Goal: Book appointment/travel/reservation

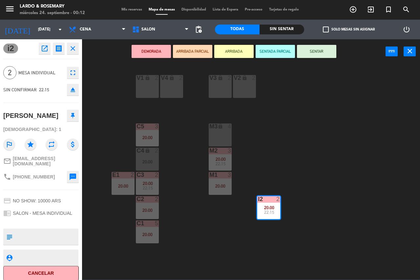
click at [111, 77] on div "V1 lock 2 V2 lock 2 V3 lock 2 V4 lock 2 C5 3 20:00 M3 lock 4 C4 lock 2 20:00 M2…" at bounding box center [252, 172] width 333 height 216
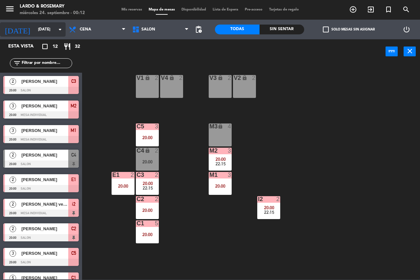
scroll to position [32, 0]
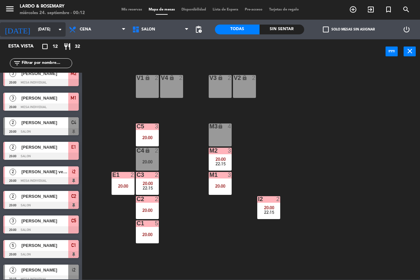
click at [49, 30] on input "[DATE]" at bounding box center [61, 29] width 52 height 11
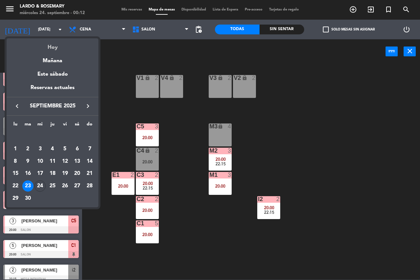
click at [53, 49] on div "Hoy" at bounding box center [53, 44] width 92 height 13
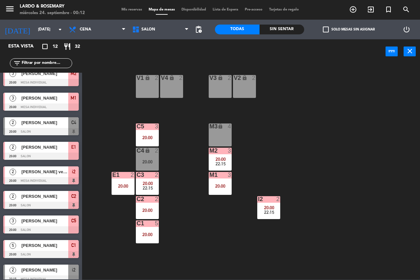
scroll to position [0, 0]
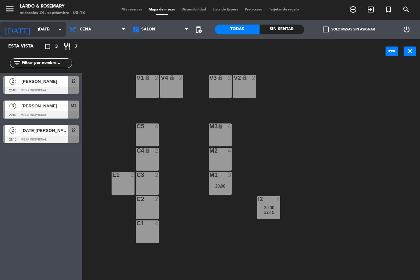
click at [35, 26] on input "[DATE]" at bounding box center [61, 29] width 52 height 11
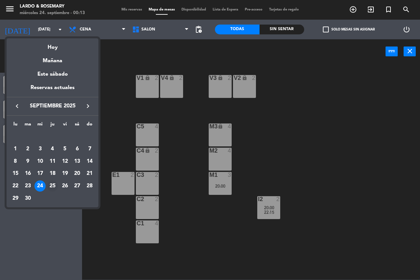
click at [51, 184] on div "25" at bounding box center [52, 186] width 11 height 11
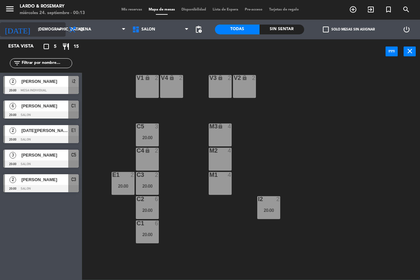
click at [55, 31] on input "[DEMOGRAPHIC_DATA][DATE]" at bounding box center [61, 29] width 52 height 11
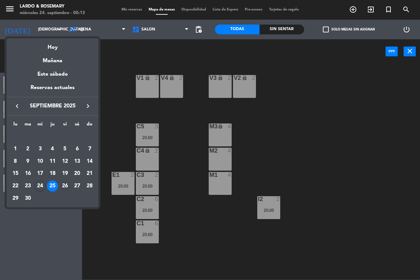
click at [65, 188] on div "26" at bounding box center [64, 186] width 11 height 11
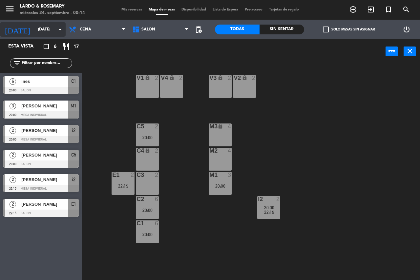
click at [40, 28] on input "[DATE]" at bounding box center [61, 29] width 52 height 11
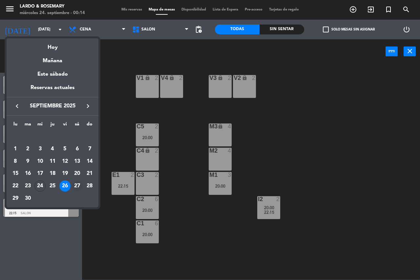
click at [76, 186] on div "27" at bounding box center [76, 186] width 11 height 11
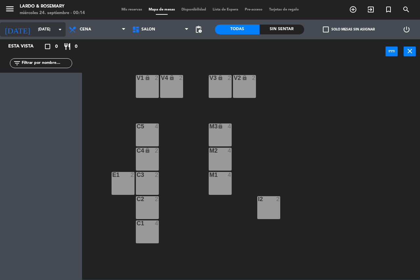
click at [35, 24] on input "[DATE]" at bounding box center [61, 29] width 52 height 11
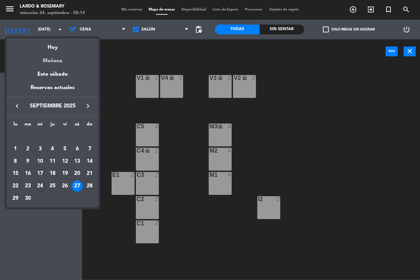
click at [53, 54] on div "Mañana" at bounding box center [53, 58] width 92 height 13
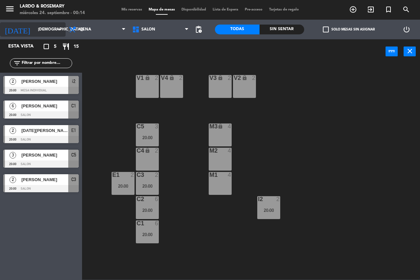
click at [40, 31] on input "[DEMOGRAPHIC_DATA][DATE]" at bounding box center [61, 29] width 52 height 11
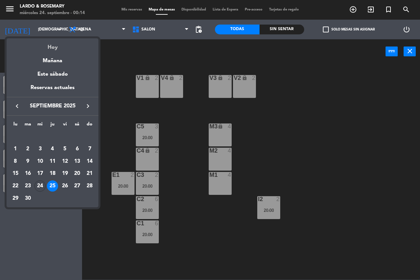
click at [52, 49] on div "Hoy" at bounding box center [53, 44] width 92 height 13
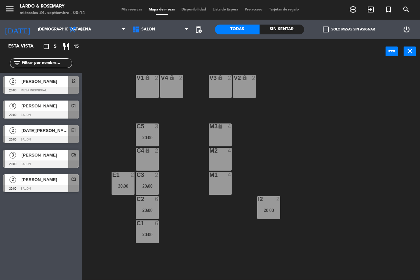
type input "[DATE]"
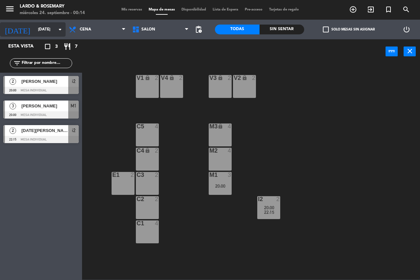
click at [35, 27] on input "[DATE]" at bounding box center [61, 29] width 52 height 11
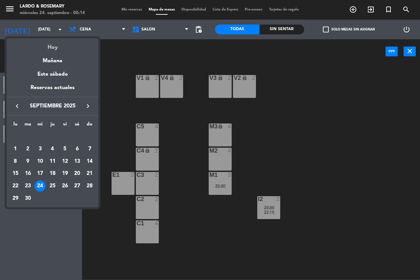
click at [52, 47] on div "Hoy" at bounding box center [53, 44] width 92 height 13
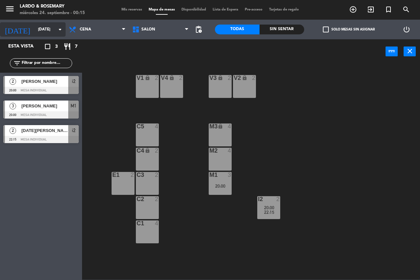
click at [41, 29] on input "[DATE]" at bounding box center [61, 29] width 52 height 11
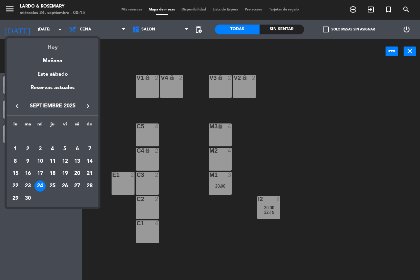
click at [45, 52] on div "Hoy" at bounding box center [53, 44] width 92 height 13
